Goal: Information Seeking & Learning: Learn about a topic

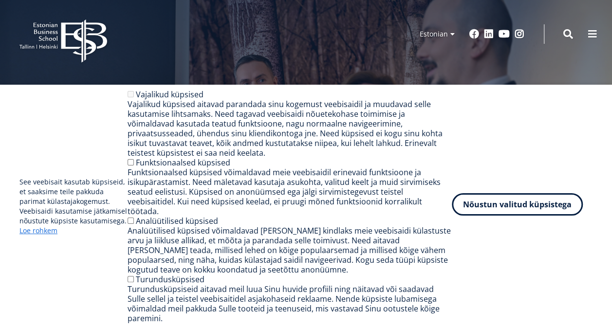
click at [515, 208] on button "Nõustun valitud küpsistega" at bounding box center [517, 204] width 131 height 22
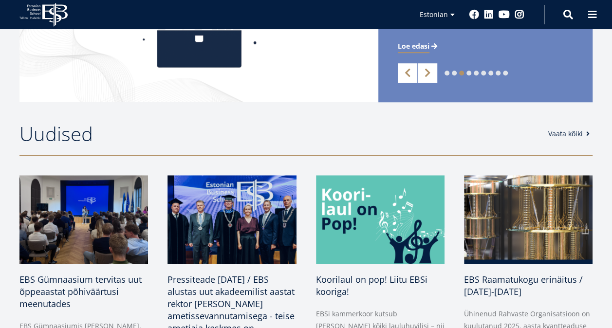
scroll to position [341, 0]
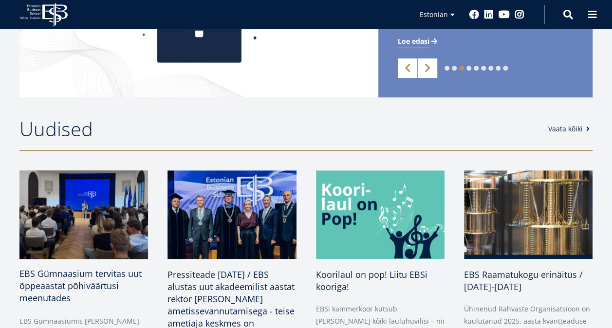
click at [63, 211] on img at bounding box center [83, 214] width 135 height 93
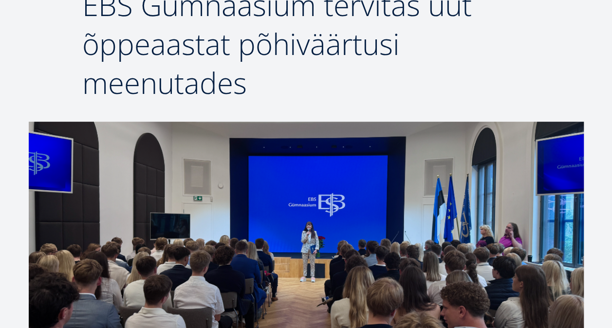
scroll to position [214, 0]
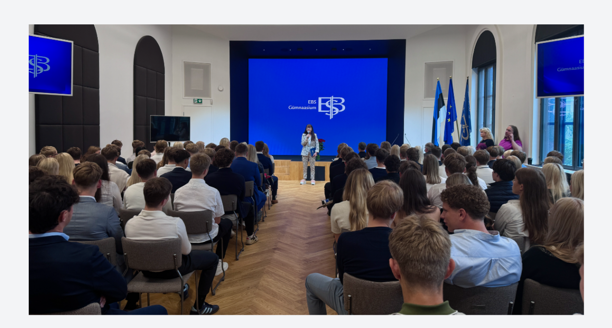
click at [109, 177] on img at bounding box center [306, 169] width 555 height 291
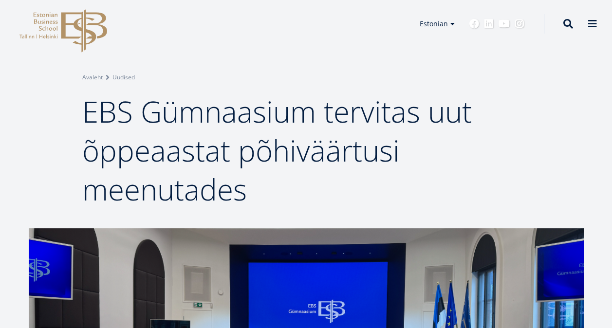
scroll to position [0, 0]
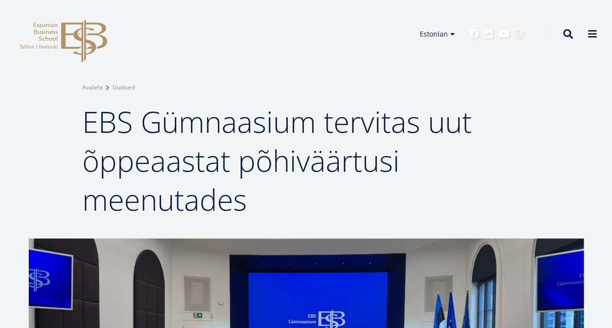
click at [68, 31] on icon "EBS Logo Created with Sketch." at bounding box center [63, 40] width 88 height 43
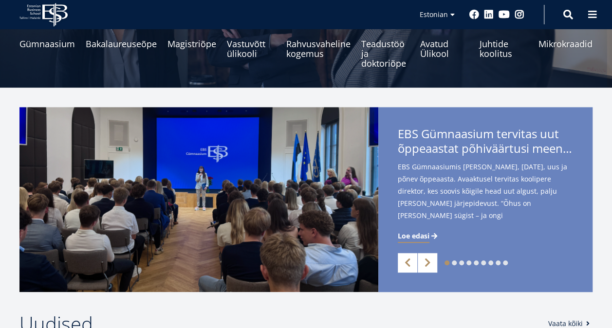
scroll to position [195, 0]
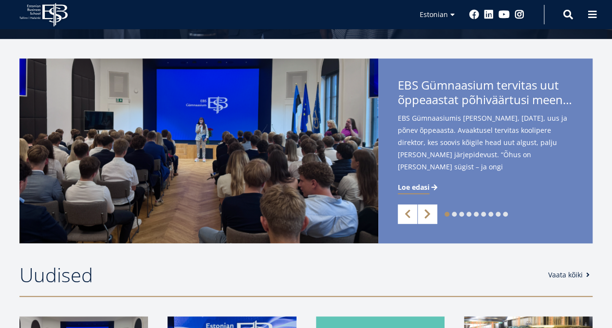
click at [431, 210] on link "Next" at bounding box center [427, 213] width 19 height 19
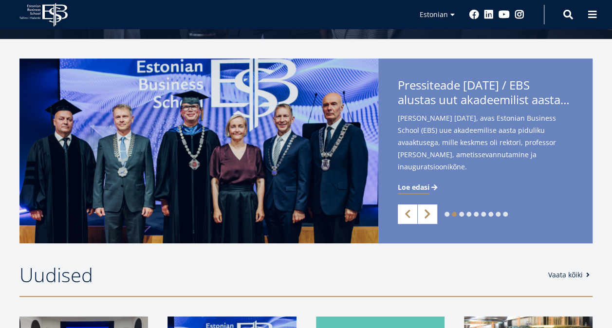
click at [425, 212] on link "Next" at bounding box center [427, 213] width 19 height 19
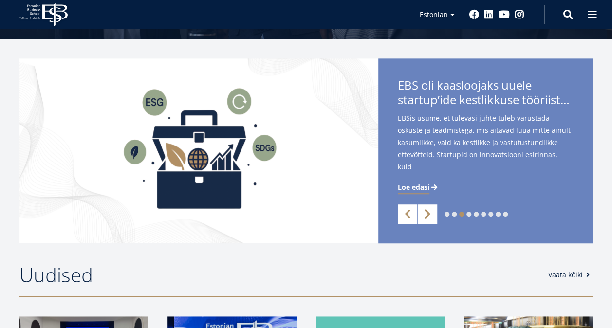
click at [425, 212] on link "Next" at bounding box center [427, 213] width 19 height 19
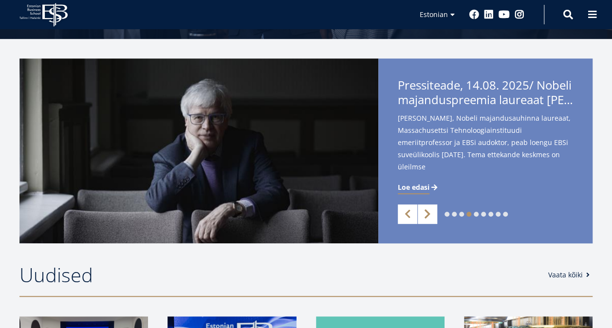
click at [425, 212] on link "Next" at bounding box center [427, 213] width 19 height 19
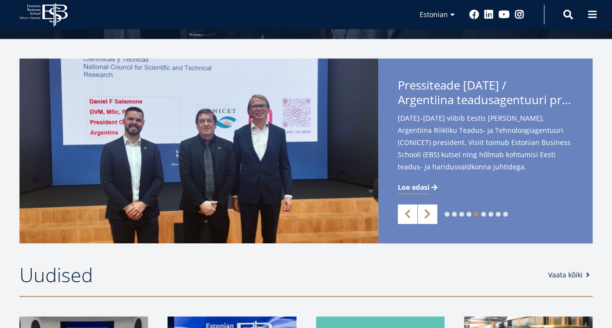
click at [425, 212] on link "Next" at bounding box center [427, 213] width 19 height 19
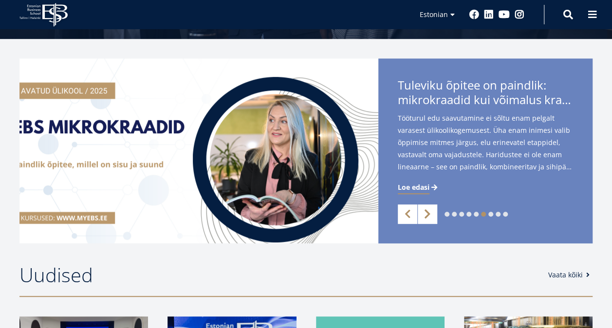
click at [425, 212] on link "Next" at bounding box center [427, 213] width 19 height 19
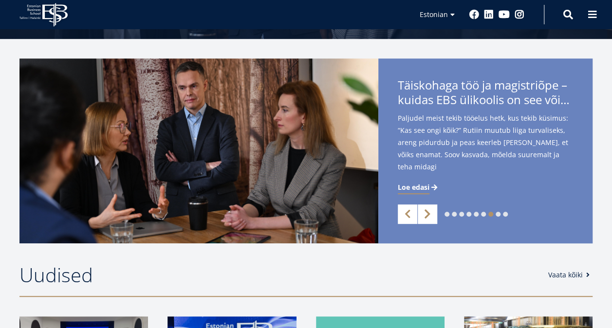
click at [425, 212] on link "Next" at bounding box center [427, 213] width 19 height 19
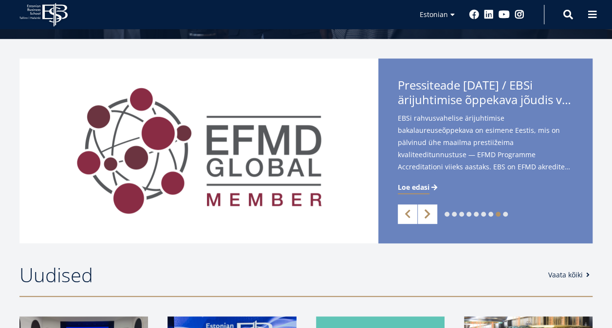
click at [425, 212] on link "Next" at bounding box center [427, 213] width 19 height 19
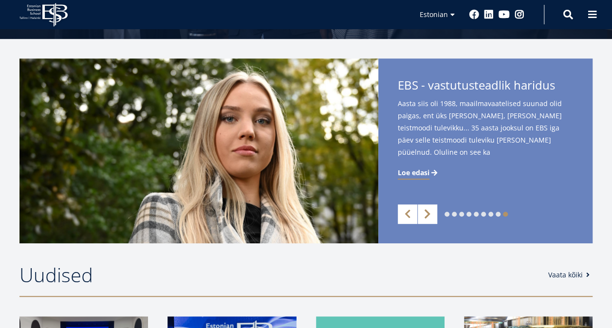
click at [425, 212] on link "Next" at bounding box center [427, 213] width 19 height 19
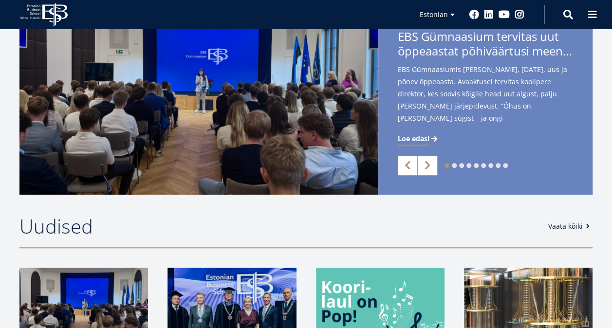
scroll to position [0, 0]
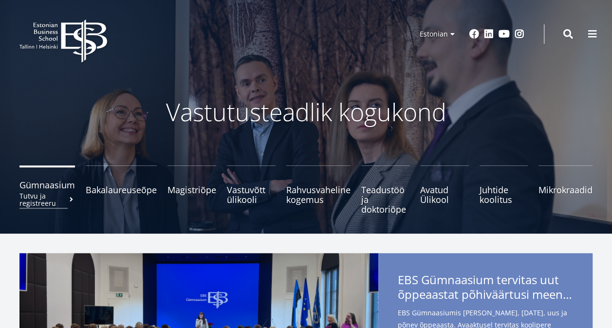
click at [43, 196] on small "Tutvu ja registreeru" at bounding box center [46, 199] width 55 height 15
